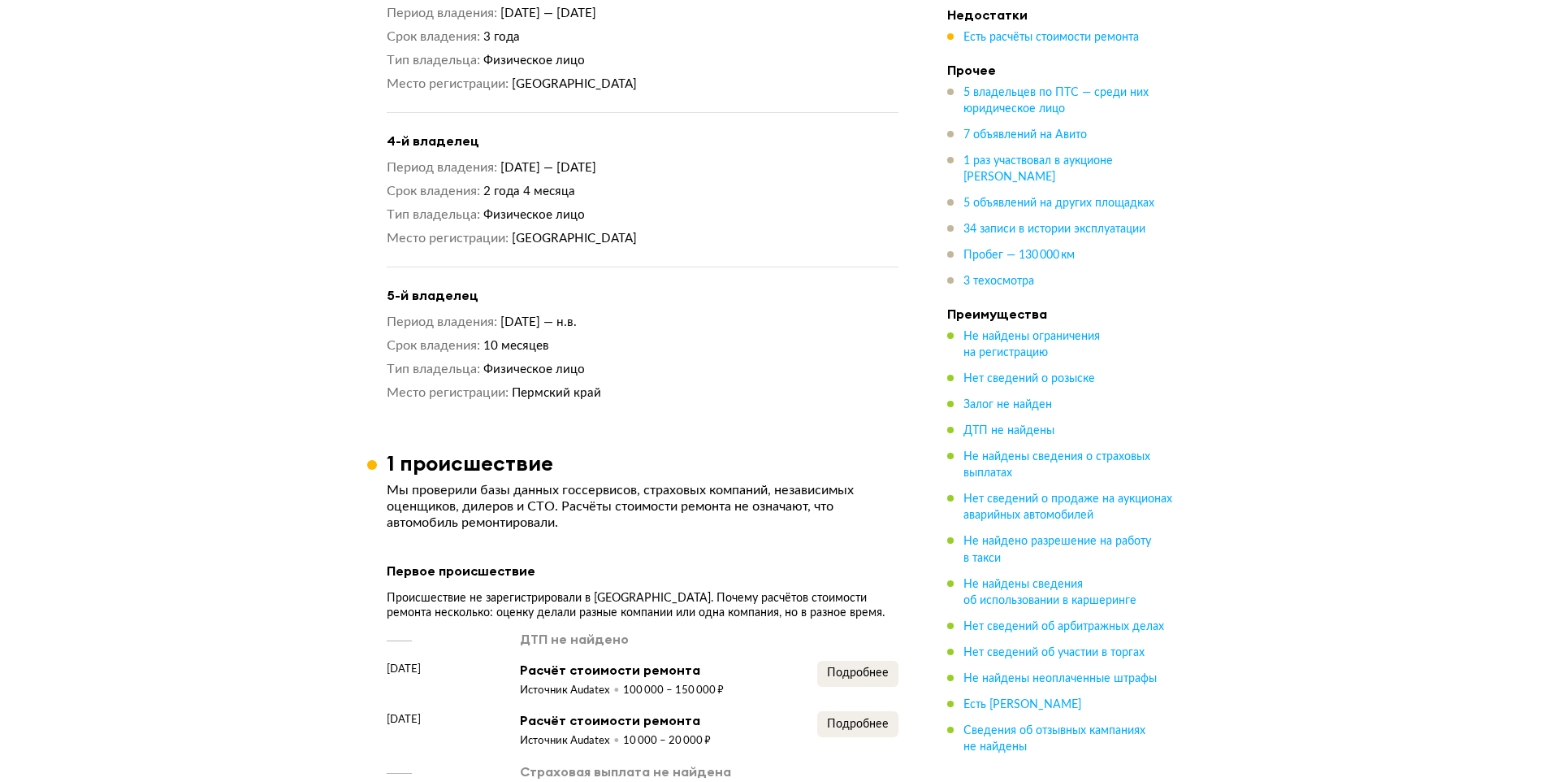
scroll to position [1869, 0]
click at [462, 453] on h3 "1 происшествие" at bounding box center [470, 465] width 167 height 25
click at [463, 453] on h3 "1 происшествие" at bounding box center [470, 465] width 167 height 25
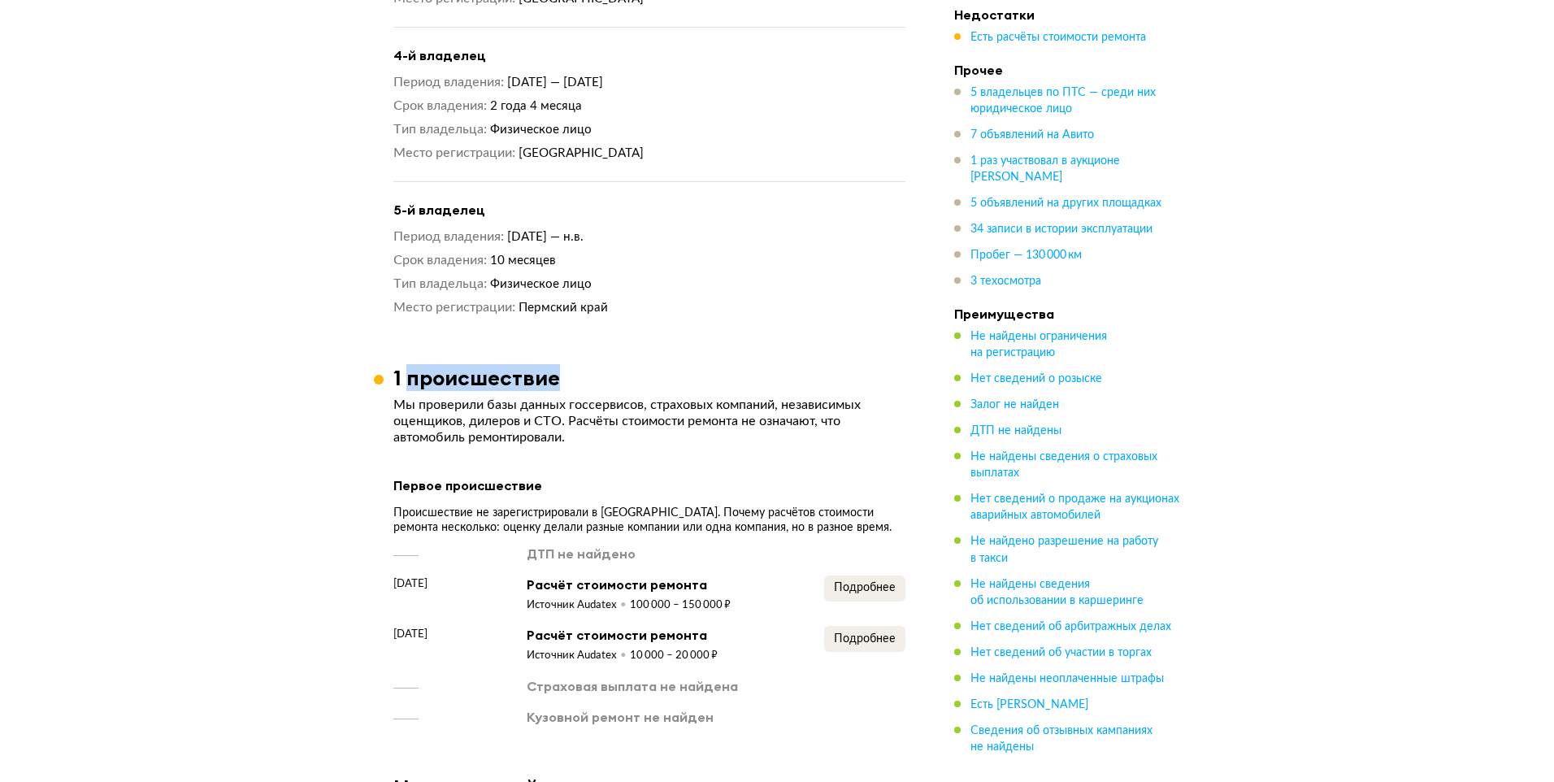
scroll to position [1950, 0]
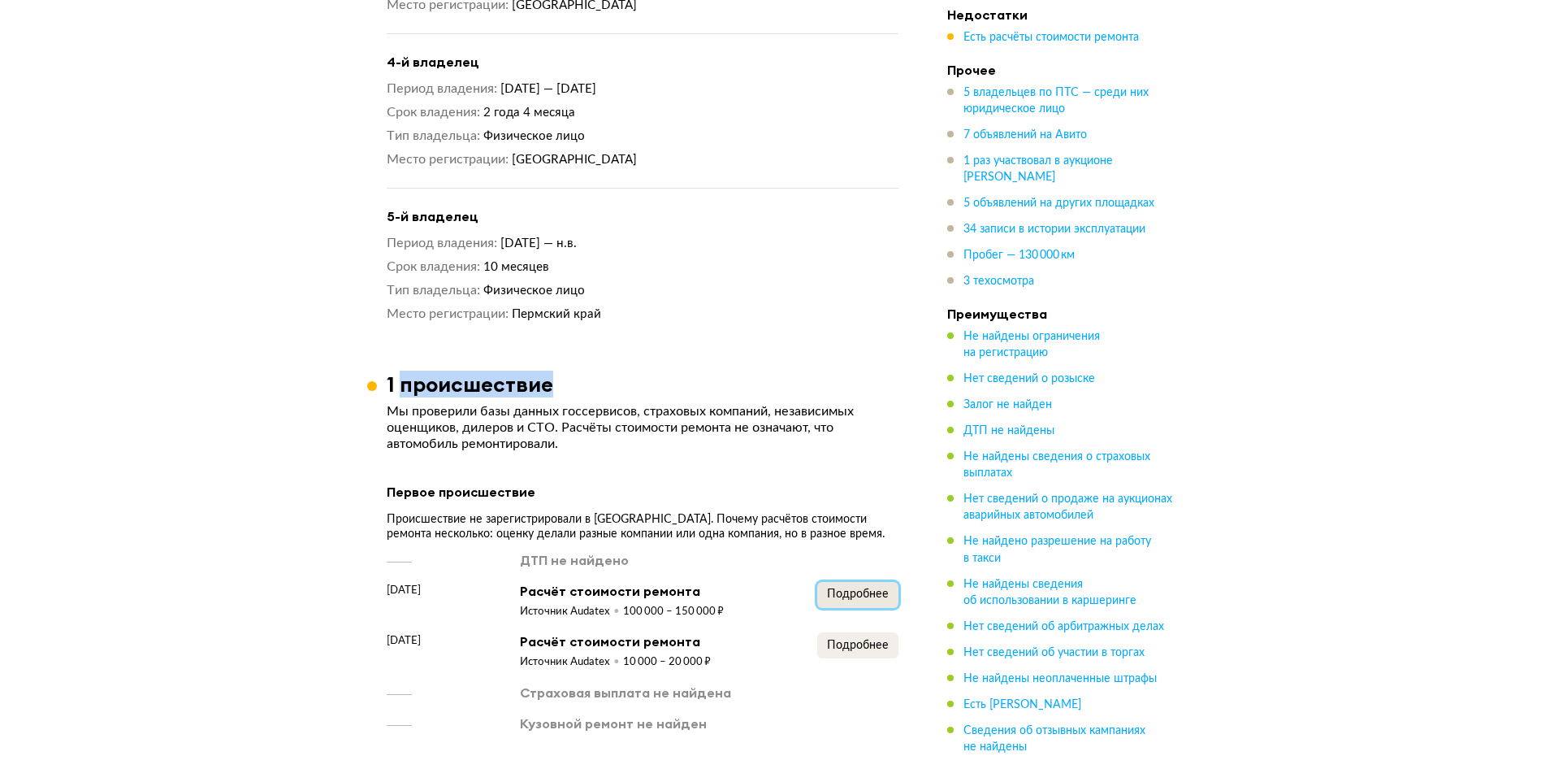
click at [855, 588] on span "Подробнее" at bounding box center [858, 593] width 62 height 11
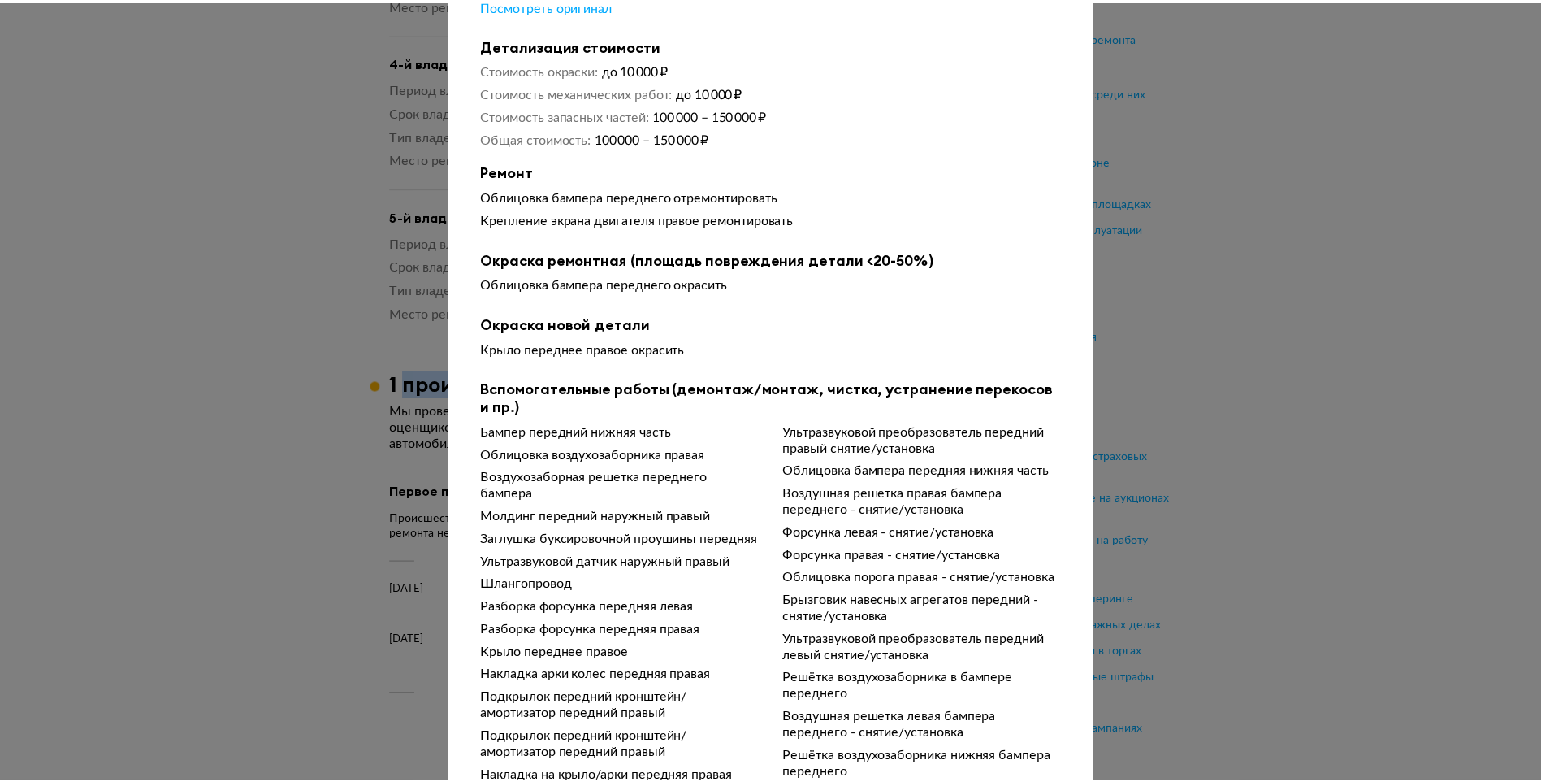
scroll to position [30, 0]
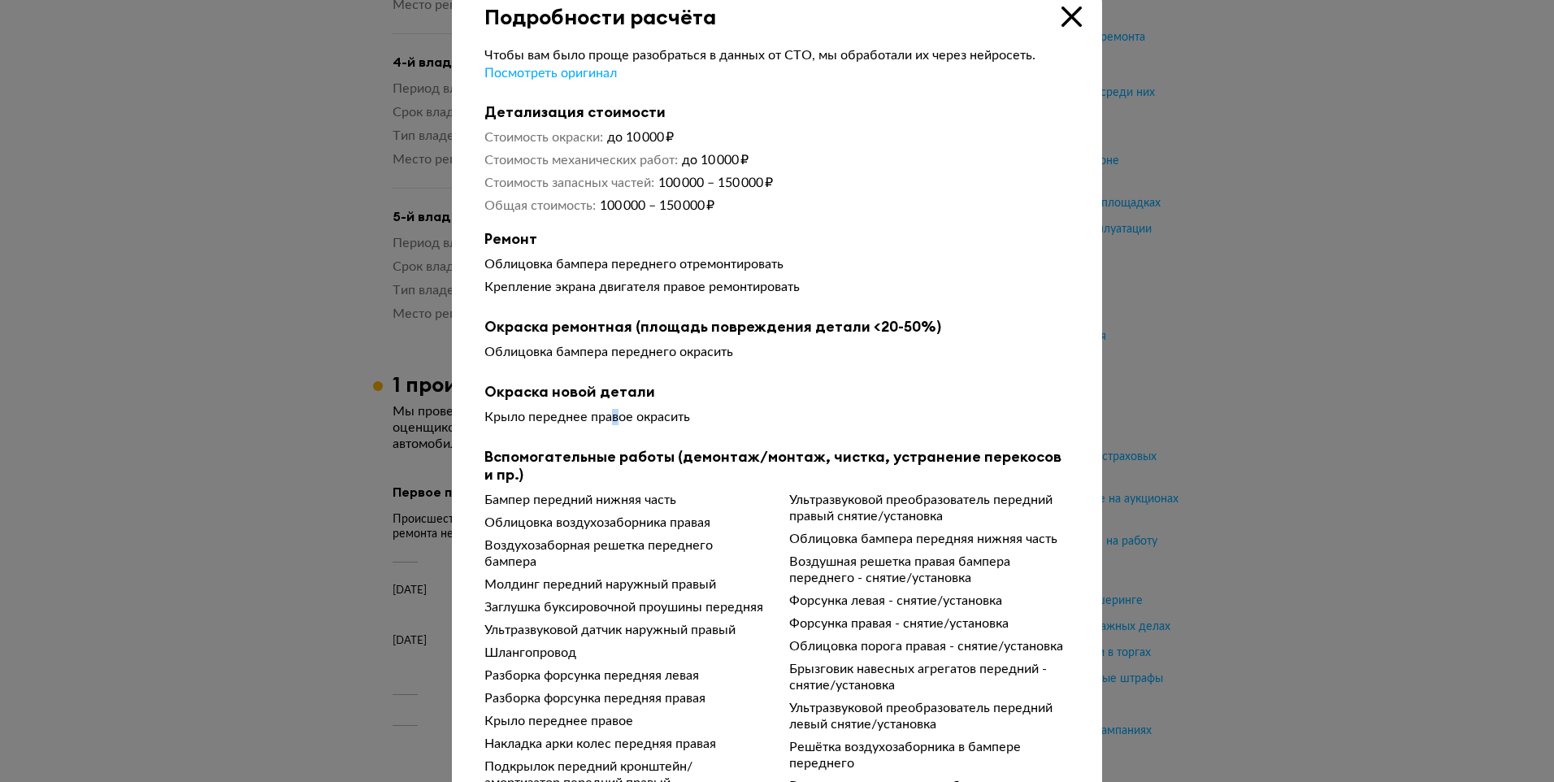
click at [610, 411] on div "Окраска новой детали Крыло переднее правое окрасить" at bounding box center [776, 407] width 585 height 49
click at [523, 401] on b "Окраска новой детали" at bounding box center [776, 392] width 585 height 18
click at [536, 424] on div "Крыло переднее правое окрасить" at bounding box center [776, 417] width 585 height 16
click at [538, 424] on div "Крыло переднее правое окрасить" at bounding box center [776, 417] width 585 height 16
drag, startPoint x: 1067, startPoint y: 12, endPoint x: 917, endPoint y: 154, distance: 205.8
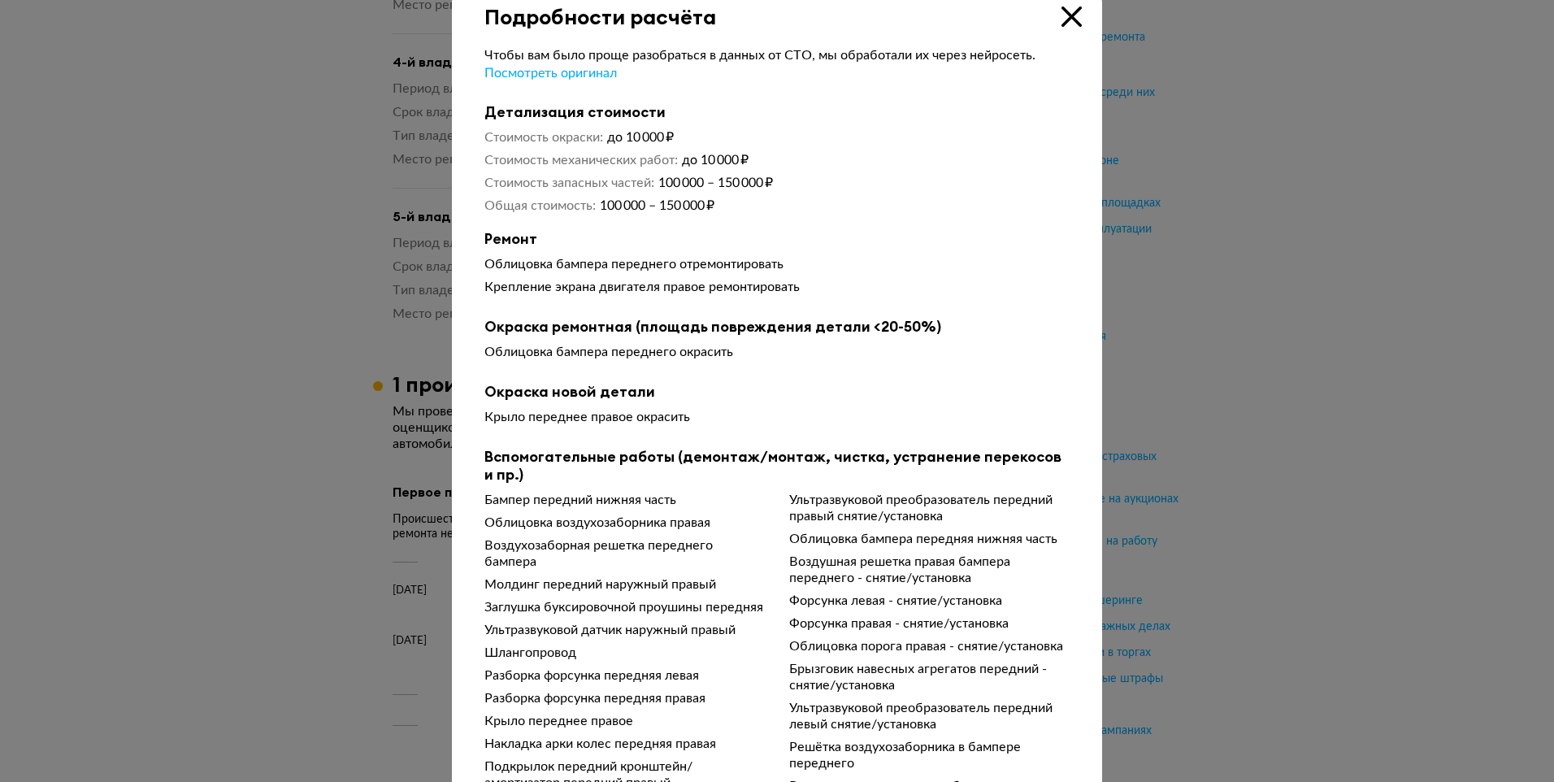
click at [1061, 22] on icon at bounding box center [1071, 17] width 20 height 20
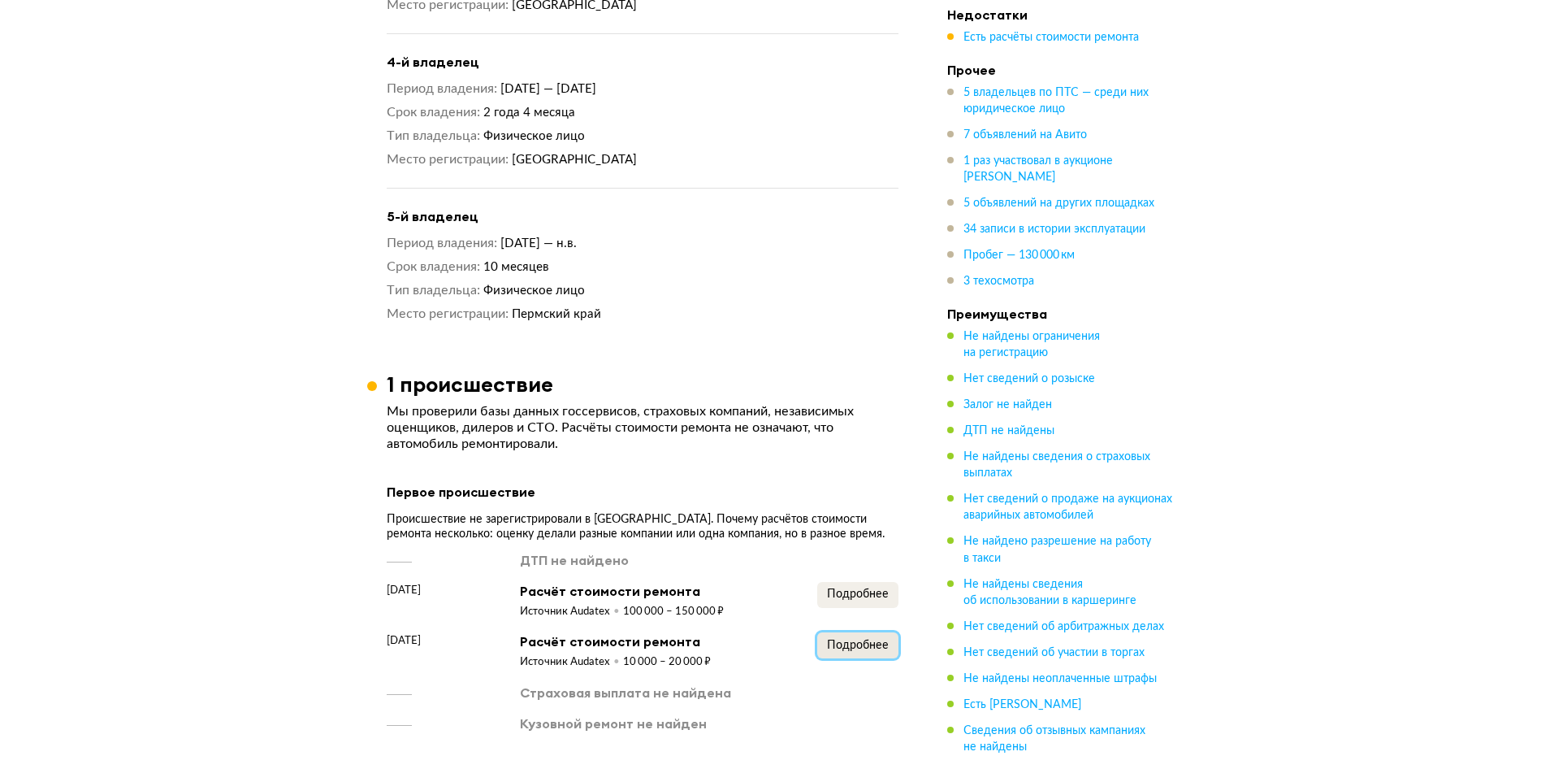
click at [853, 639] on span "Подробнее" at bounding box center [858, 644] width 62 height 11
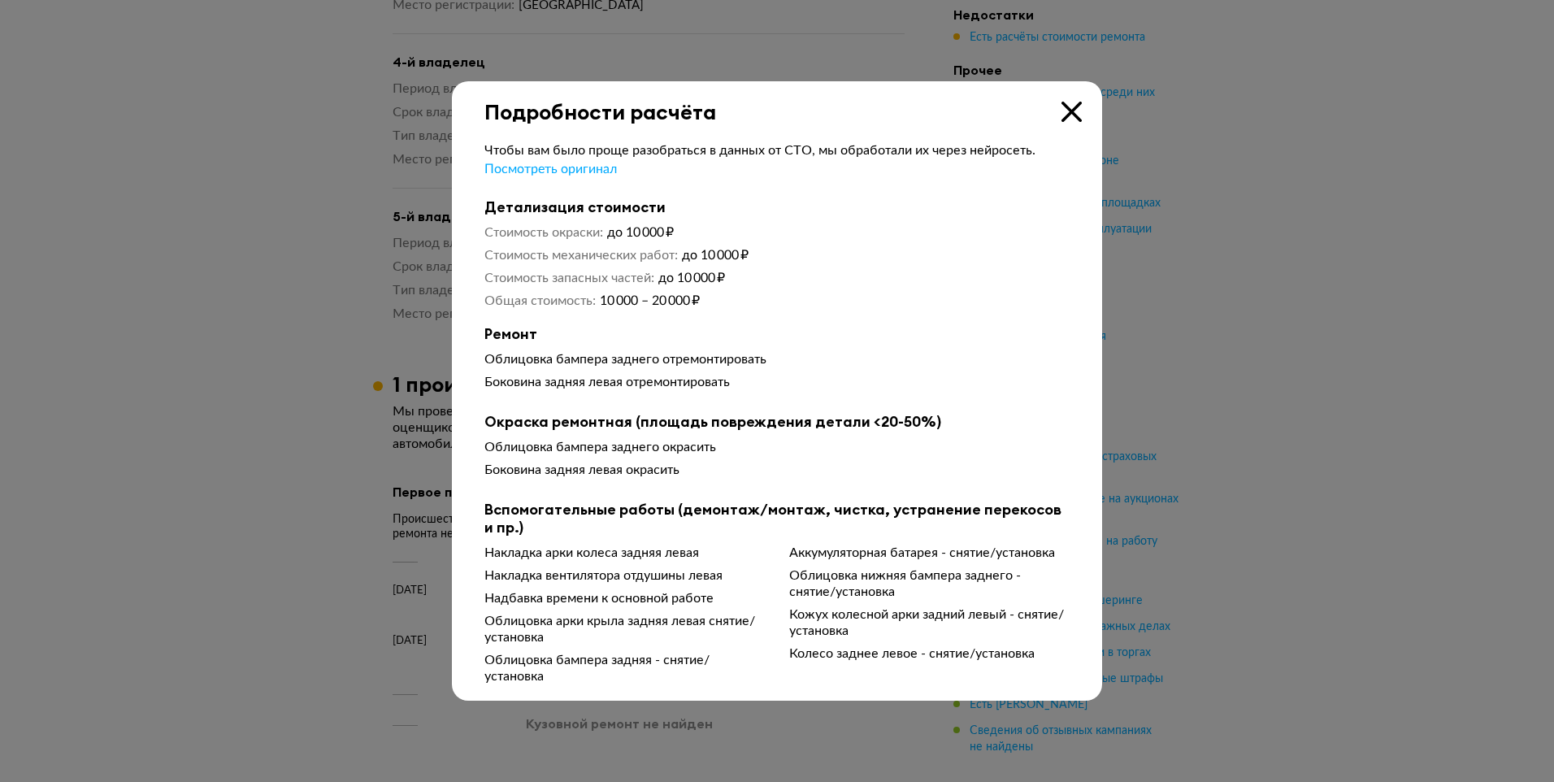
drag, startPoint x: 681, startPoint y: 466, endPoint x: 780, endPoint y: 408, distance: 114.7
click at [684, 465] on div "Боковина задняя левая окрасить" at bounding box center [776, 470] width 585 height 16
drag, startPoint x: 1090, startPoint y: 94, endPoint x: 1083, endPoint y: 101, distance: 9.8
click at [1086, 98] on div "Подробности расчёта" at bounding box center [777, 102] width 650 height 43
click at [1068, 113] on icon at bounding box center [1071, 112] width 20 height 20
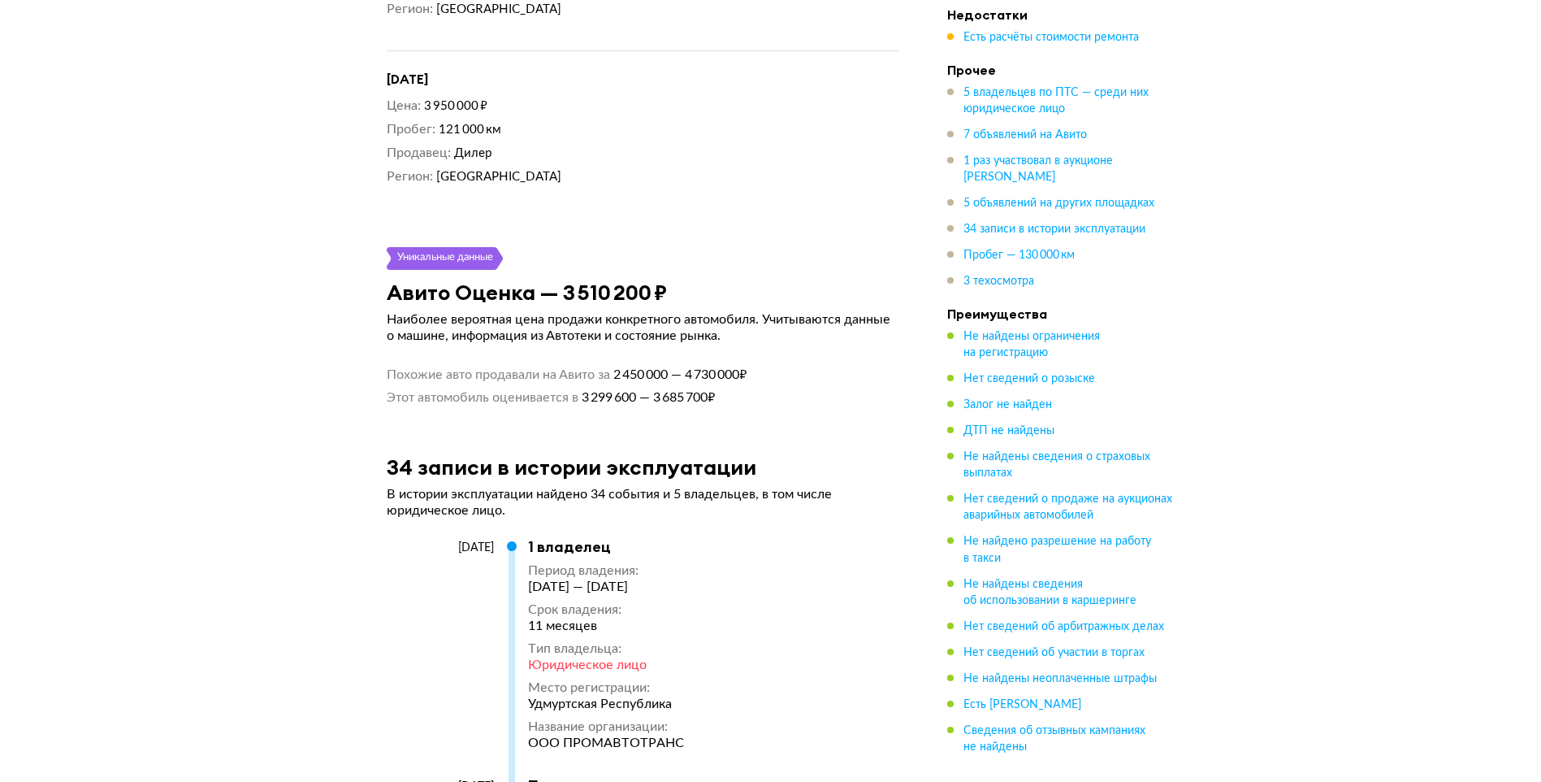
scroll to position [7476, 0]
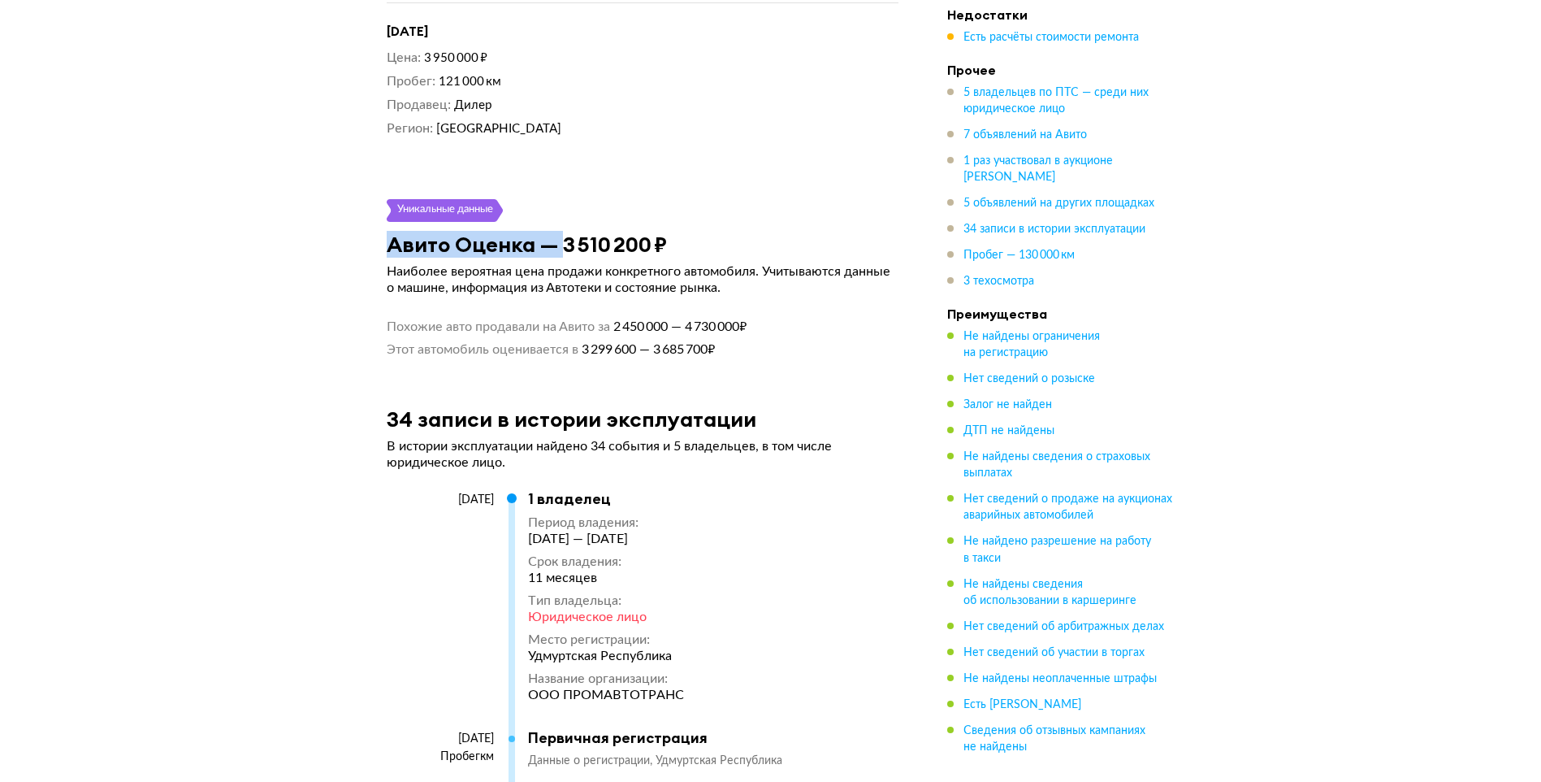
drag, startPoint x: 561, startPoint y: 206, endPoint x: 700, endPoint y: 191, distance: 139.7
click at [700, 199] on article "Уникальные данные Авито Оценка — 3 510 200 ₽ Наиболее вероятная цена продажи ко…" at bounding box center [642, 278] width 551 height 158
drag, startPoint x: 700, startPoint y: 191, endPoint x: 709, endPoint y: 200, distance: 12.6
click at [709, 232] on div "Авито Оценка — 3 510 200 ₽" at bounding box center [642, 244] width 551 height 25
click at [708, 232] on div "Авито Оценка — 3 510 200 ₽" at bounding box center [642, 244] width 551 height 25
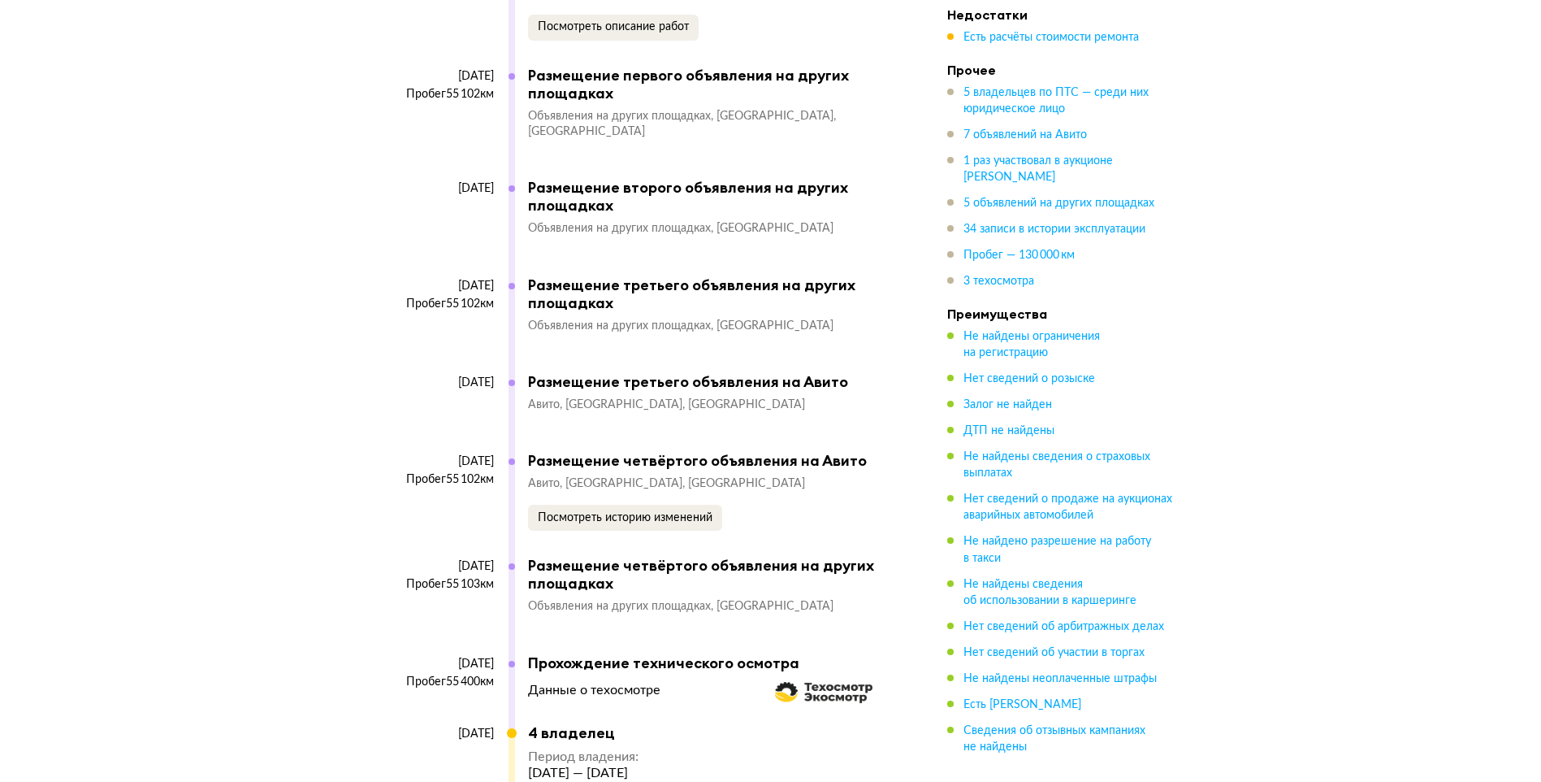
scroll to position [9426, 0]
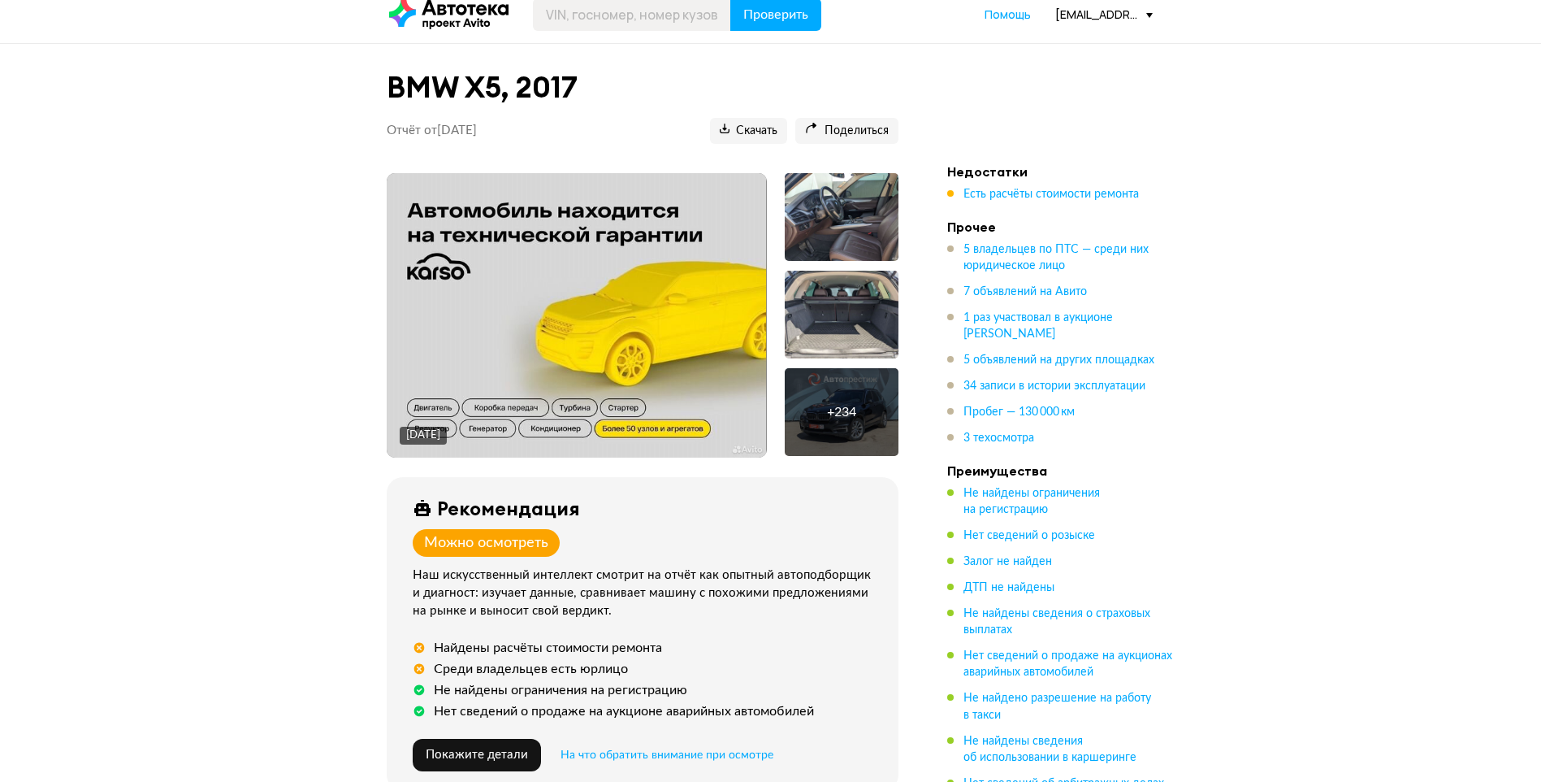
scroll to position [0, 0]
